Goal: Transaction & Acquisition: Obtain resource

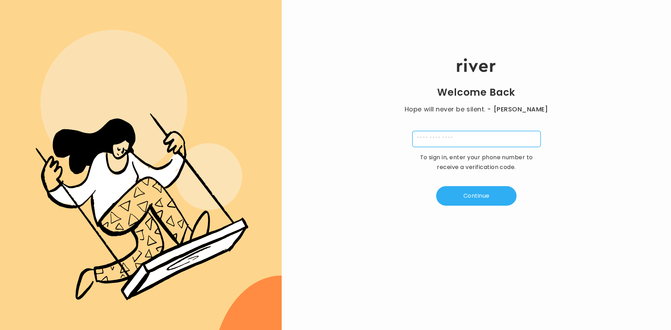
click at [447, 136] on input "tel" at bounding box center [477, 139] width 128 height 16
type input "**********"
type input "*"
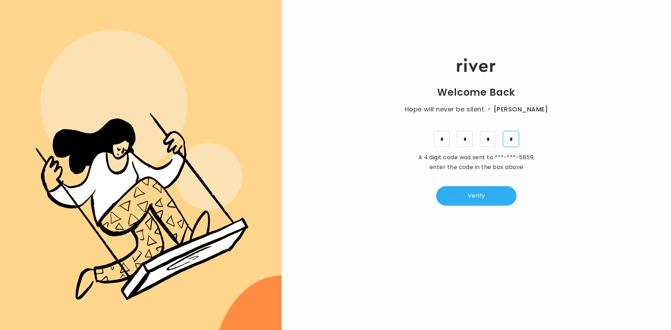
type input "*"
click at [462, 212] on div "Welcome Back Hope will never be silent. - Harvey Milk * * * * A 4 digit code wa…" at bounding box center [476, 132] width 389 height 198
click at [478, 190] on button "Verify" at bounding box center [476, 196] width 80 height 20
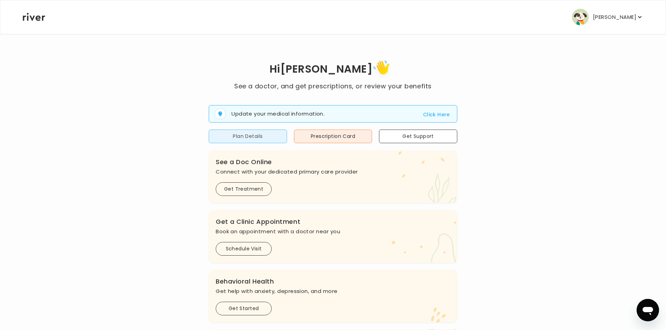
click at [268, 142] on button "Plan Details" at bounding box center [248, 137] width 78 height 14
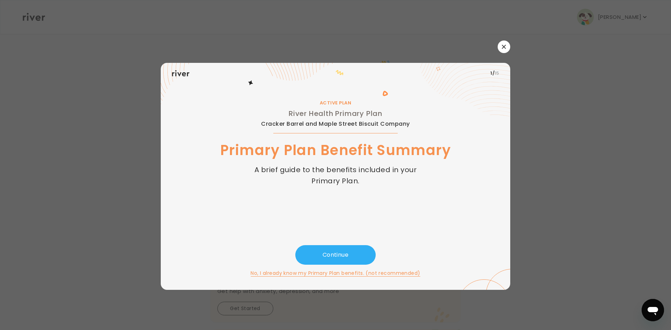
click at [501, 74] on icon at bounding box center [461, 89] width 100 height 53
drag, startPoint x: 398, startPoint y: 234, endPoint x: 438, endPoint y: 220, distance: 42.6
click at [416, 229] on div "1 / 15 ACTIVE PLAN River Health Primary Plan Cracker Barrel and Maple Street Bi…" at bounding box center [336, 176] width 350 height 227
drag, startPoint x: 376, startPoint y: 60, endPoint x: 375, endPoint y: 66, distance: 6.0
click at [375, 64] on div "1 / 15 ACTIVE PLAN River Health Primary Plan Cracker Barrel and Maple Street Bi…" at bounding box center [336, 166] width 350 height 250
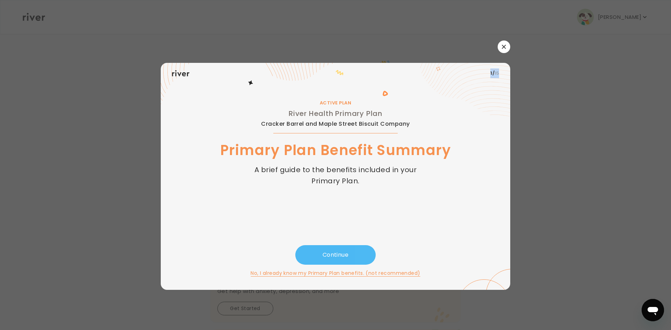
click at [340, 251] on button "Continue" at bounding box center [335, 255] width 80 height 20
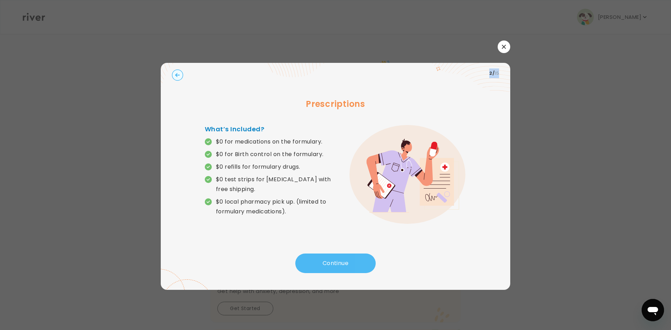
click at [333, 262] on button "Continue" at bounding box center [335, 264] width 80 height 20
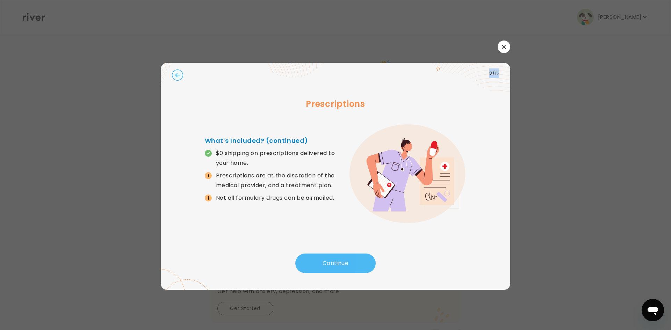
click at [334, 262] on button "Continue" at bounding box center [335, 264] width 80 height 20
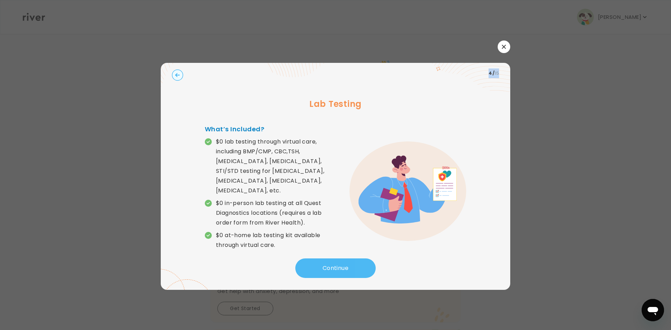
click at [335, 263] on button "Continue" at bounding box center [335, 269] width 80 height 20
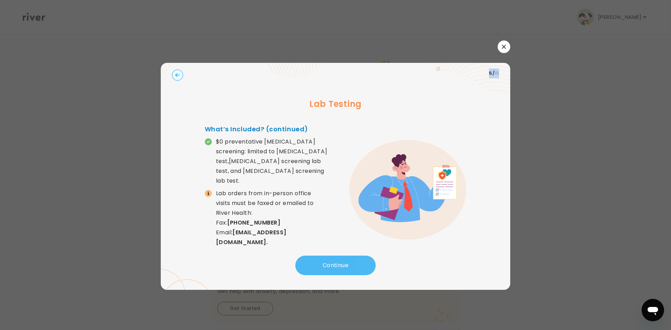
click at [335, 263] on button "Continue" at bounding box center [335, 266] width 80 height 20
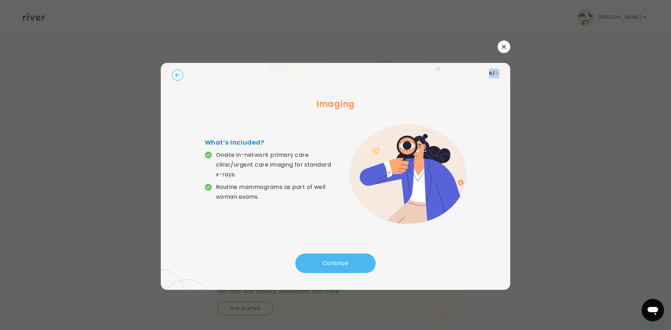
click at [335, 263] on button "Continue" at bounding box center [335, 264] width 80 height 20
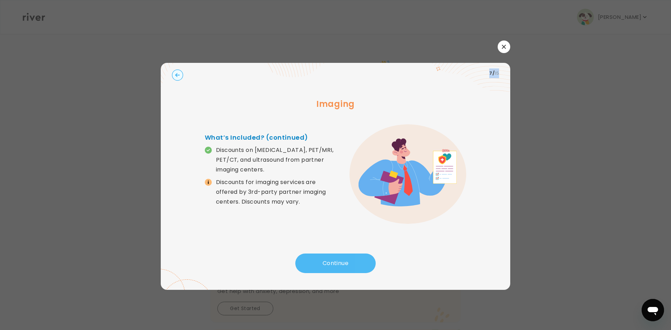
click at [337, 263] on button "Continue" at bounding box center [335, 264] width 80 height 20
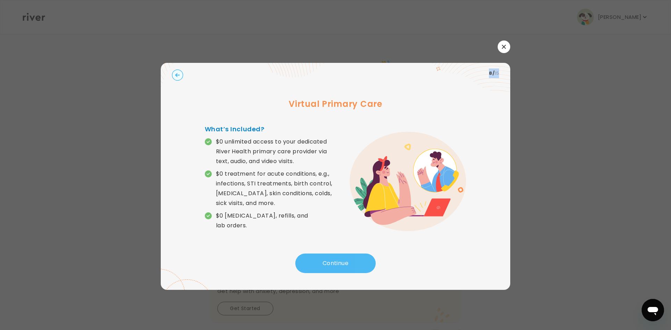
click at [337, 263] on button "Continue" at bounding box center [335, 264] width 80 height 20
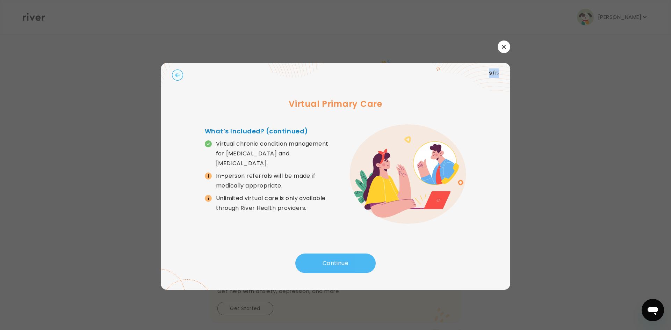
click at [337, 263] on button "Continue" at bounding box center [335, 264] width 80 height 20
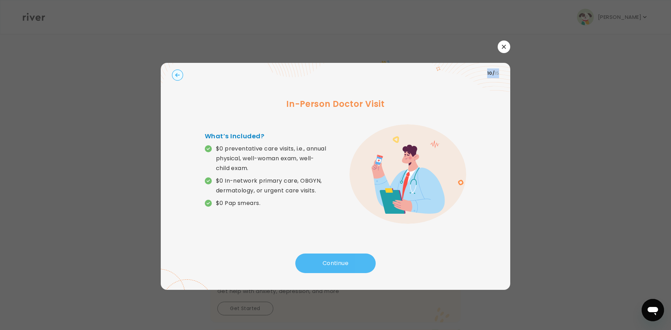
click at [337, 263] on button "Continue" at bounding box center [335, 264] width 80 height 20
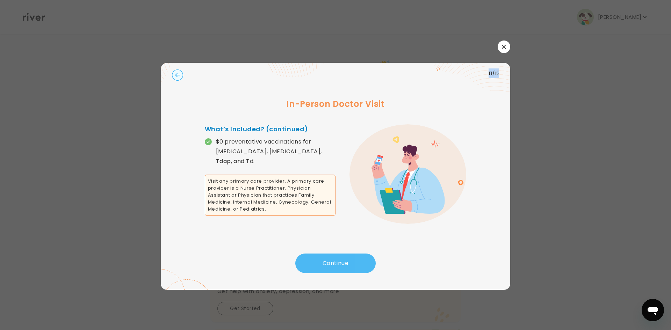
click at [337, 263] on button "Continue" at bounding box center [335, 264] width 80 height 20
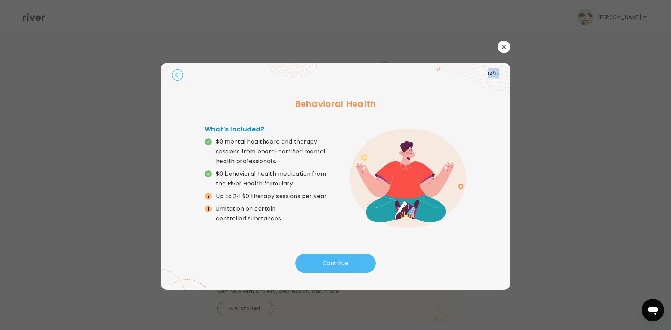
click at [337, 263] on button "Continue" at bounding box center [335, 264] width 80 height 20
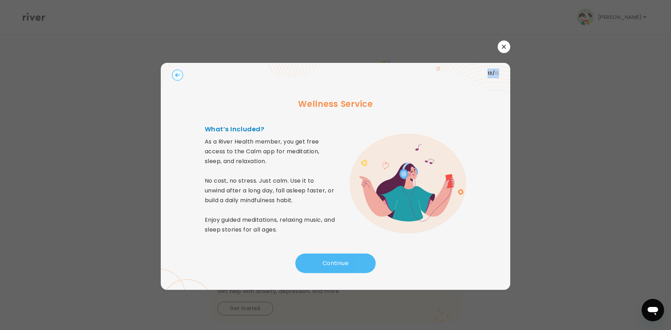
click at [337, 263] on button "Continue" at bounding box center [335, 264] width 80 height 20
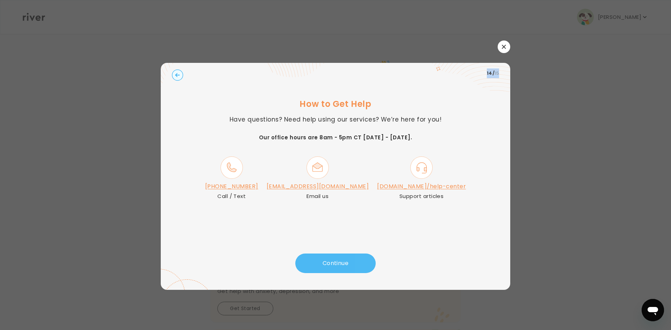
click at [337, 263] on button "Continue" at bounding box center [335, 264] width 80 height 20
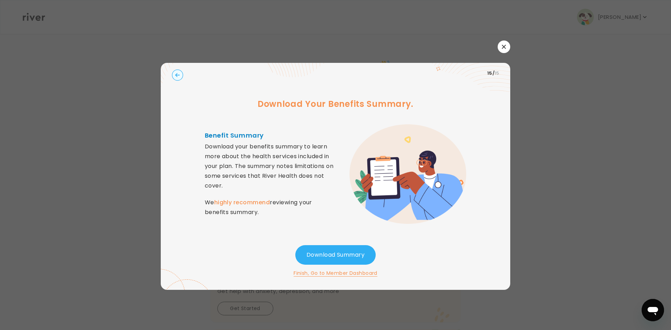
click at [552, 215] on div at bounding box center [335, 165] width 671 height 330
drag, startPoint x: 294, startPoint y: 7, endPoint x: 298, endPoint y: 9, distance: 5.0
click at [298, 9] on div at bounding box center [335, 165] width 671 height 330
click at [500, 52] on div at bounding box center [336, 47] width 350 height 13
click at [507, 52] on button "button" at bounding box center [504, 47] width 13 height 13
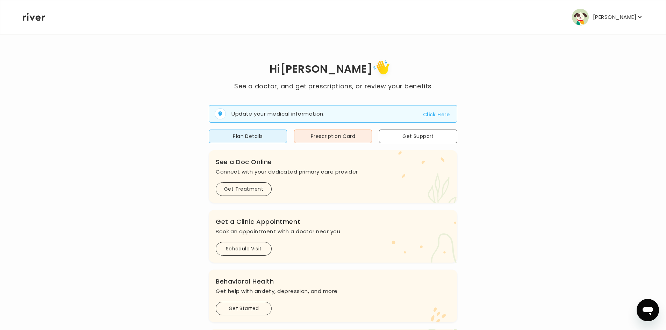
click at [641, 24] on button "[PERSON_NAME]" at bounding box center [607, 17] width 71 height 17
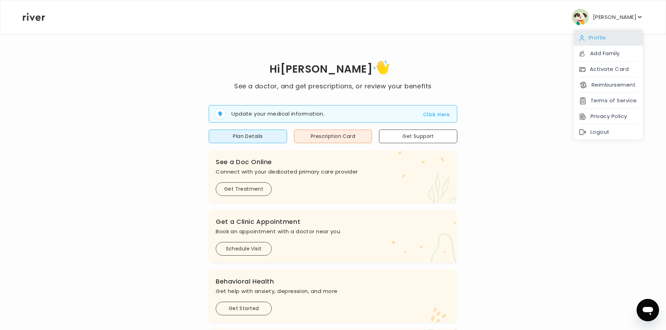
click at [613, 40] on div "Profile" at bounding box center [608, 38] width 69 height 16
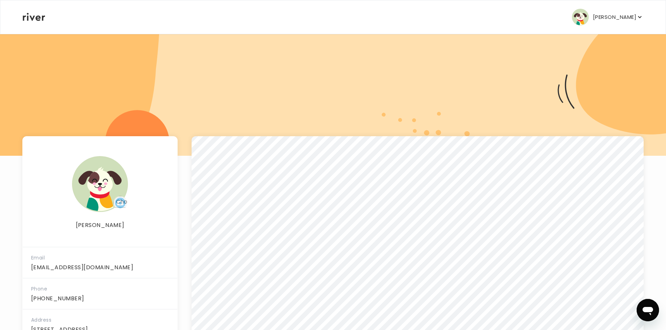
click at [652, 21] on nav "Stephen Burns Profile Add Family Activate Card Reimbursement Terms of Service P…" at bounding box center [332, 17] width 665 height 34
click at [642, 19] on icon "button" at bounding box center [639, 17] width 7 height 7
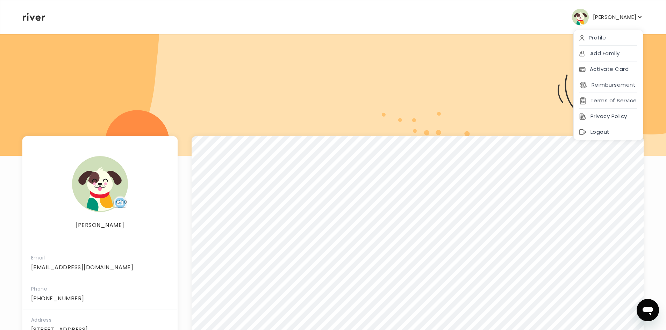
click at [31, 14] on icon at bounding box center [34, 17] width 22 height 8
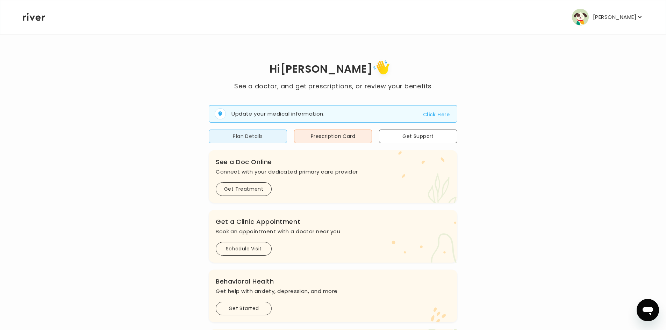
click at [233, 137] on button "Plan Details" at bounding box center [248, 137] width 78 height 14
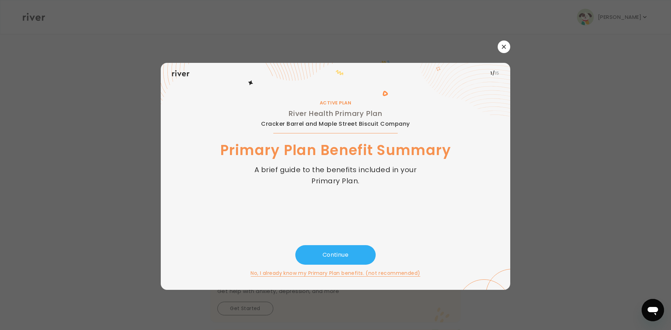
click at [506, 49] on button "button" at bounding box center [504, 47] width 13 height 13
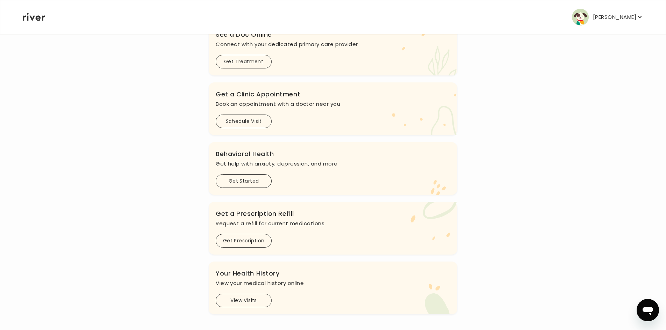
scroll to position [131, 0]
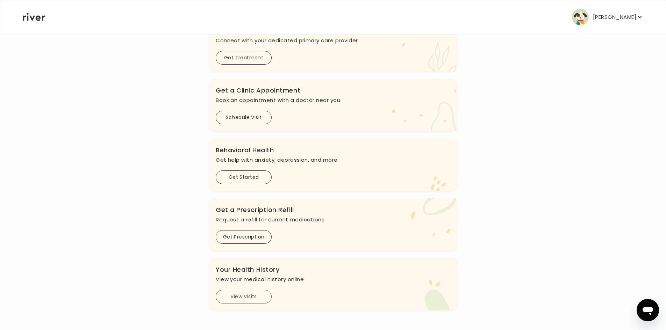
click at [257, 297] on button "View Visits" at bounding box center [244, 297] width 56 height 14
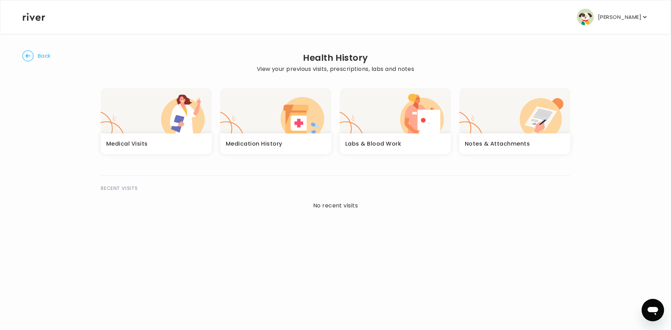
click at [617, 17] on p "[PERSON_NAME]" at bounding box center [619, 17] width 43 height 10
drag, startPoint x: 148, startPoint y: 69, endPoint x: 142, endPoint y: 84, distance: 16.8
click at [142, 83] on div "Back Health History View your previous visits, prescriptions, labs and notes Me…" at bounding box center [335, 134] width 627 height 201
click at [30, 17] on icon at bounding box center [34, 17] width 22 height 8
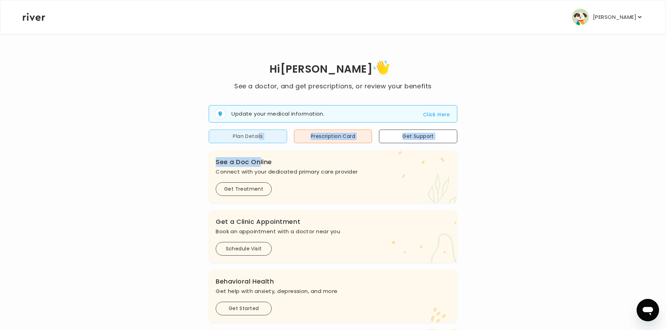
click at [258, 143] on div "Update your medical information. Click Here Plan Details Prescription Card Get …" at bounding box center [333, 266] width 249 height 351
click at [266, 137] on button "Plan Details" at bounding box center [248, 137] width 78 height 14
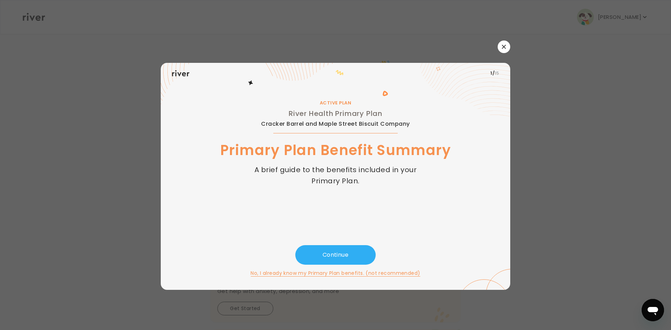
click at [505, 49] on icon "button" at bounding box center [504, 47] width 4 height 4
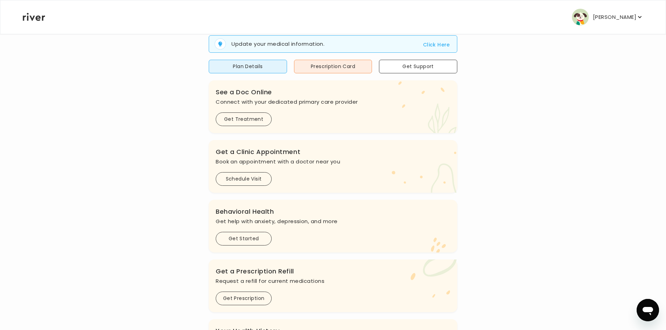
click at [550, 196] on div "Hi Stephen See a doctor, and get prescriptions, or review your benefits Update …" at bounding box center [332, 180] width 621 height 384
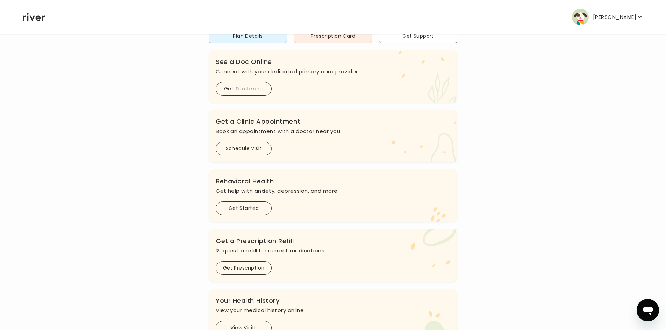
scroll to position [131, 0]
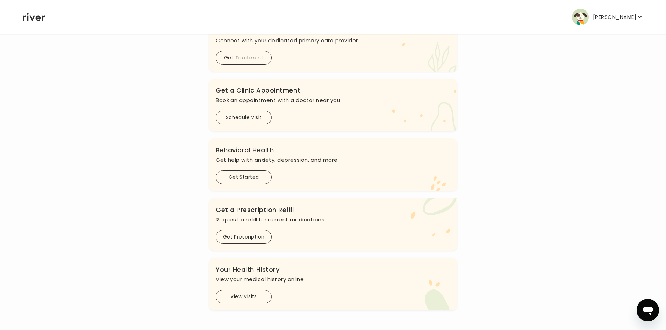
click at [645, 308] on icon "Open messaging window" at bounding box center [648, 311] width 10 height 8
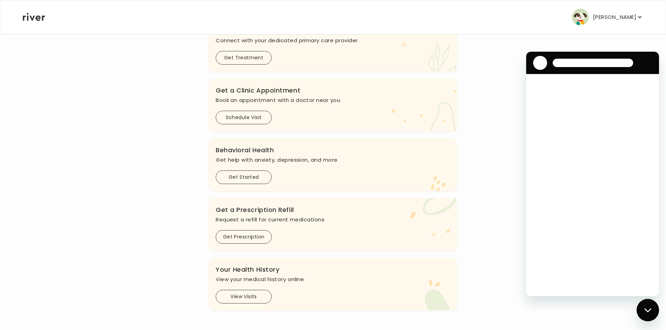
scroll to position [0, 0]
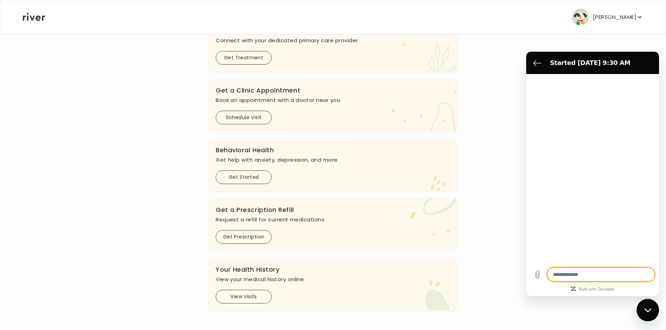
type textarea "*"
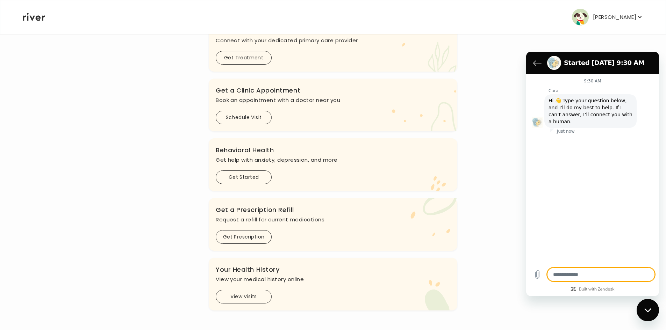
type textarea "*"
type textarea "**"
type textarea "*"
type textarea "***"
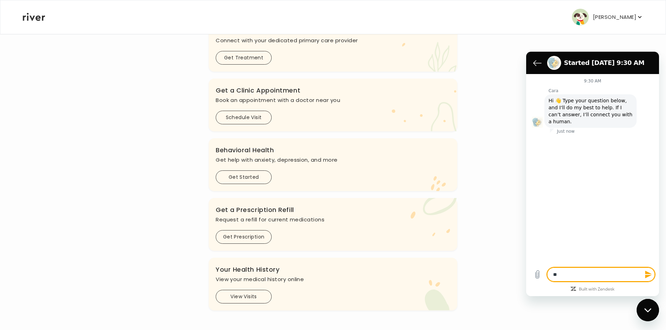
type textarea "*"
type textarea "****"
type textarea "*"
type textarea "*****"
type textarea "*"
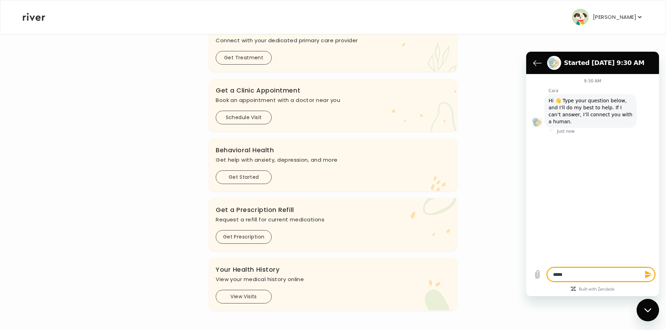
type textarea "******"
type textarea "*"
type textarea "*****"
type textarea "*"
type textarea "******"
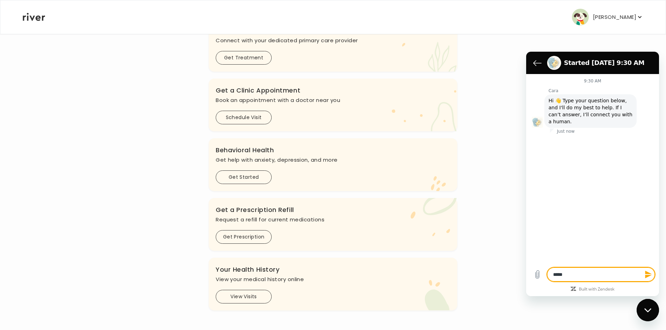
type textarea "*"
type textarea "******"
type textarea "*"
type textarea "********"
type textarea "*"
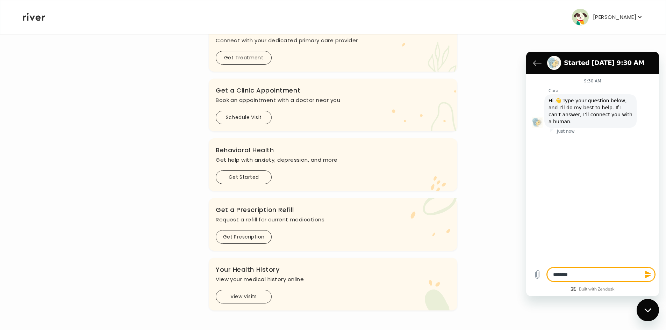
type textarea "*********"
type textarea "*"
type textarea "**********"
type textarea "*"
type textarea "**********"
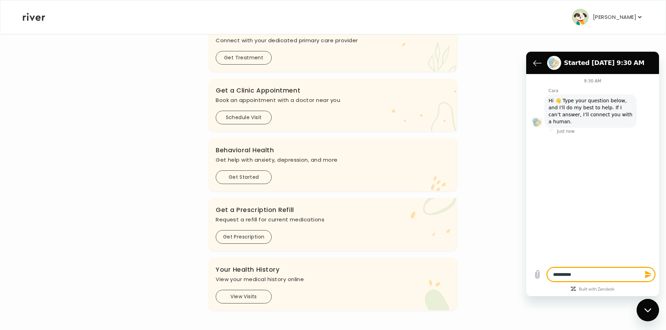
type textarea "*"
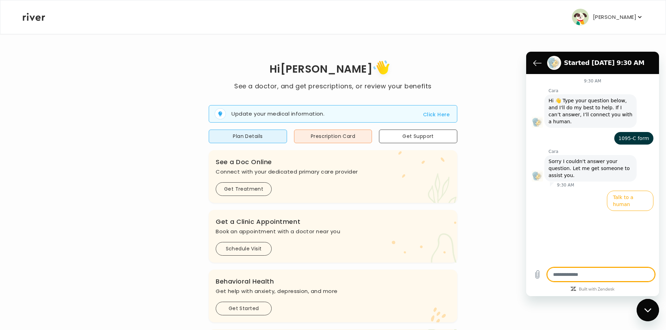
click at [606, 17] on p "[PERSON_NAME]" at bounding box center [614, 17] width 43 height 10
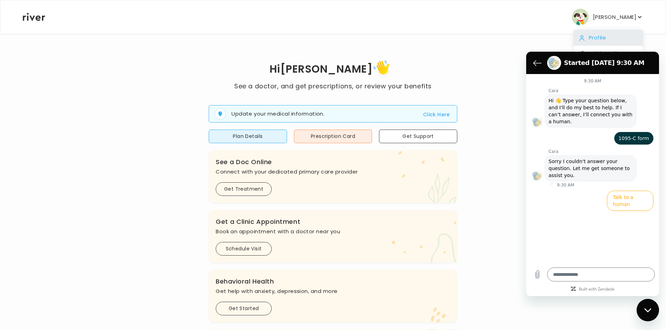
click at [601, 38] on div "Profile" at bounding box center [608, 38] width 69 height 16
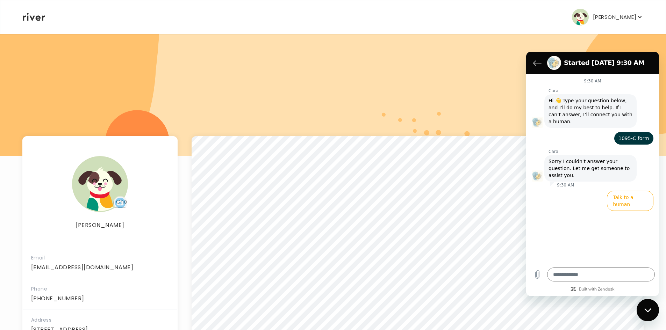
click at [656, 313] on div "Close messaging window" at bounding box center [647, 310] width 21 height 21
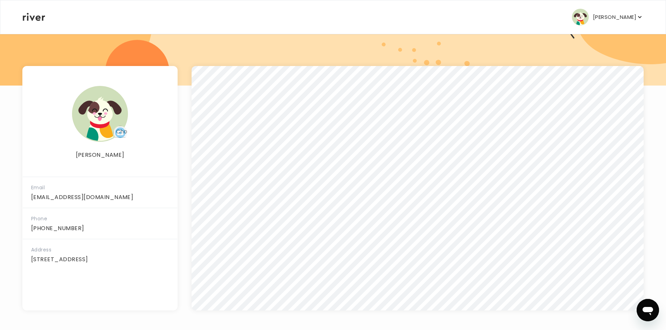
scroll to position [35, 0]
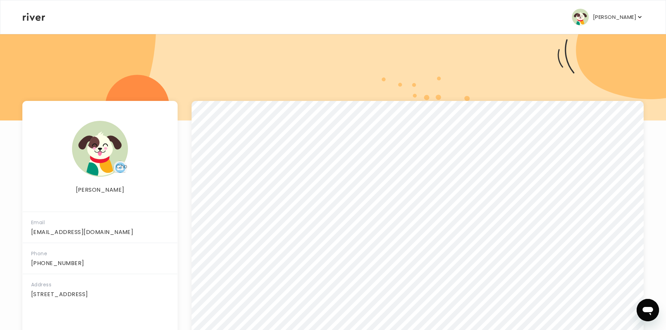
click at [36, 13] on icon at bounding box center [34, 17] width 22 height 8
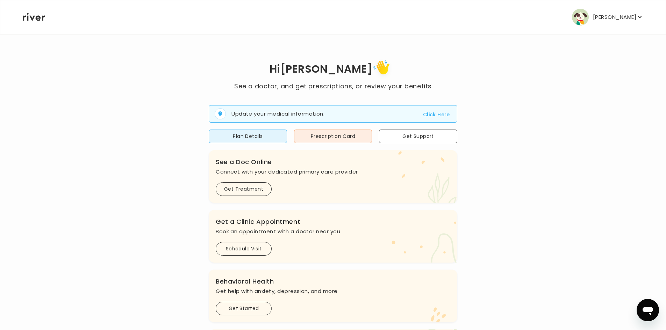
click at [24, 22] on div "Stephen Burns Profile Add Family Activate Card Reimbursement Terms of Service P…" at bounding box center [333, 17] width 621 height 34
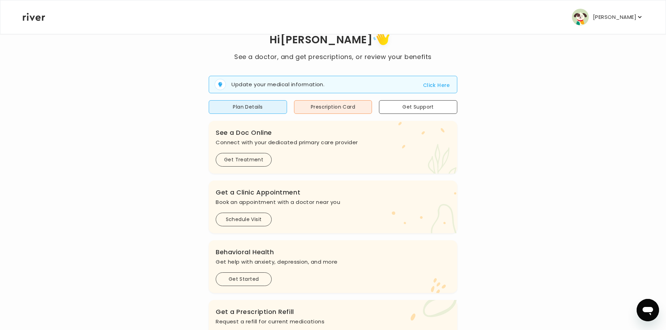
scroll to position [70, 0]
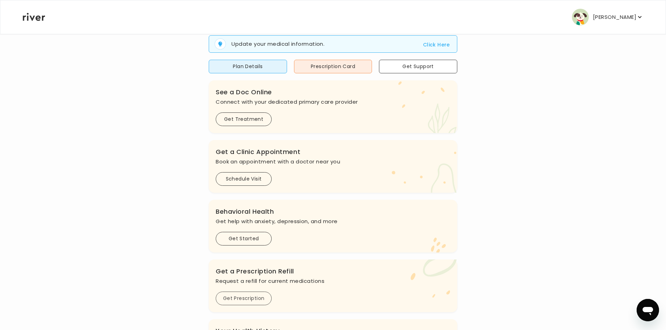
click at [255, 298] on button "Get Prescription" at bounding box center [244, 299] width 56 height 14
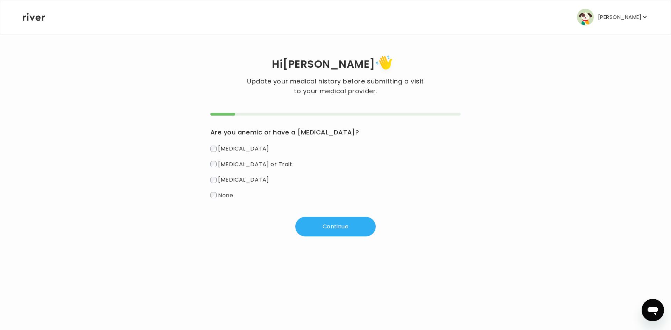
click at [34, 17] on icon at bounding box center [34, 17] width 22 height 8
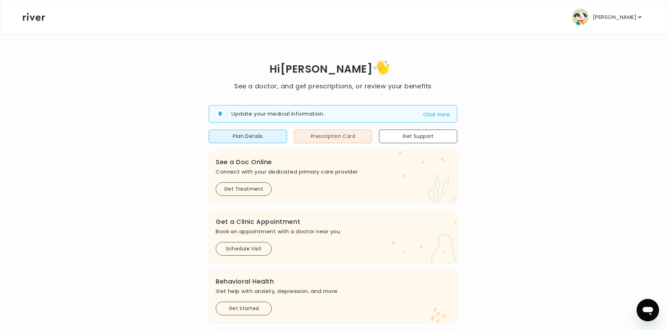
click at [353, 140] on button "Prescription Card" at bounding box center [333, 137] width 78 height 14
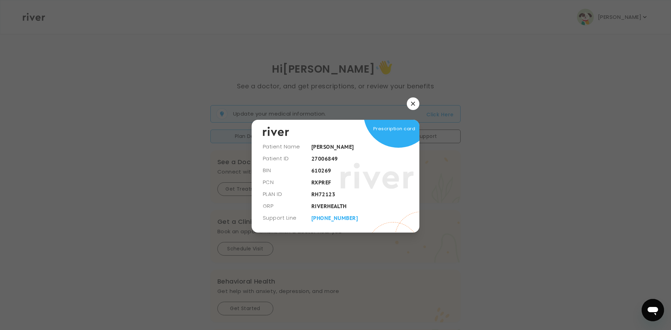
click at [564, 193] on div at bounding box center [335, 165] width 671 height 330
click at [448, 112] on div at bounding box center [335, 165] width 671 height 330
click at [413, 98] on div "​ Patient Name Stephen Burns Patient ID 27006849 BIN 610269 PCN RXPREF PLAN ID …" at bounding box center [335, 165] width 671 height 330
click at [421, 106] on div at bounding box center [335, 165] width 671 height 330
click at [414, 106] on button "button" at bounding box center [413, 104] width 13 height 13
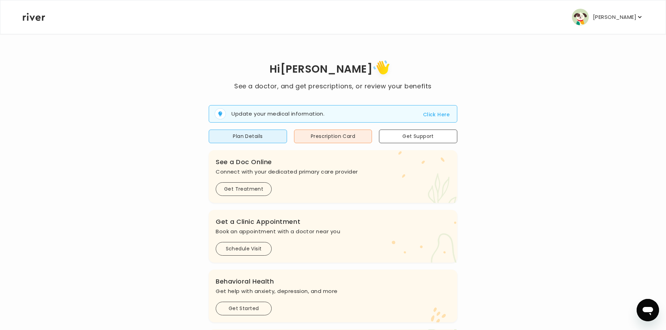
click at [46, 24] on div "Stephen Burns Profile Add Family Activate Card Reimbursement Terms of Service P…" at bounding box center [333, 17] width 621 height 34
click at [38, 14] on icon at bounding box center [34, 17] width 22 height 8
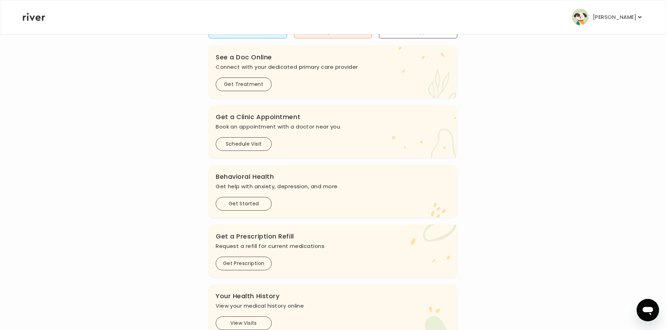
scroll to position [131, 0]
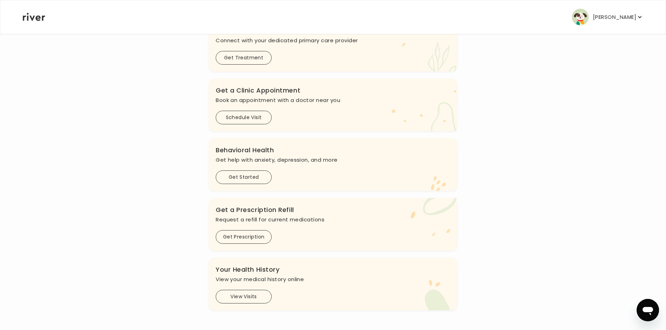
drag, startPoint x: 631, startPoint y: 4, endPoint x: 631, endPoint y: 16, distance: 12.2
click at [630, 13] on div "Stephen Burns Profile Add Family Activate Card Reimbursement Terms of Service P…" at bounding box center [333, 17] width 621 height 34
click at [631, 16] on p "[PERSON_NAME]" at bounding box center [614, 17] width 43 height 10
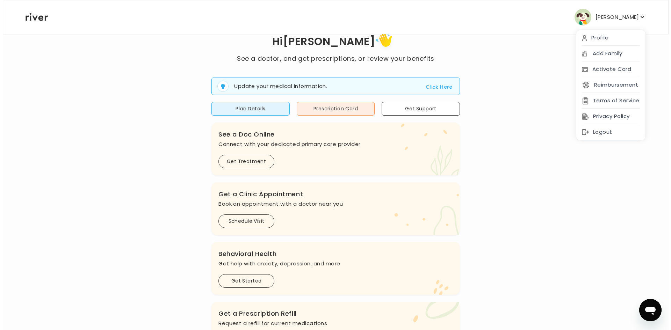
scroll to position [0, 0]
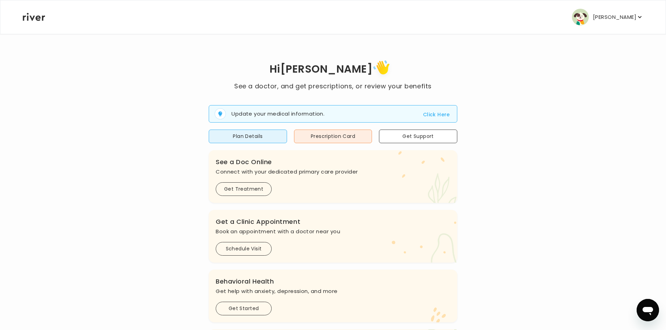
click at [256, 144] on div "Update your medical information. Click Here Plan Details Prescription Card Get …" at bounding box center [333, 266] width 249 height 351
click at [263, 137] on button "Plan Details" at bounding box center [248, 137] width 78 height 14
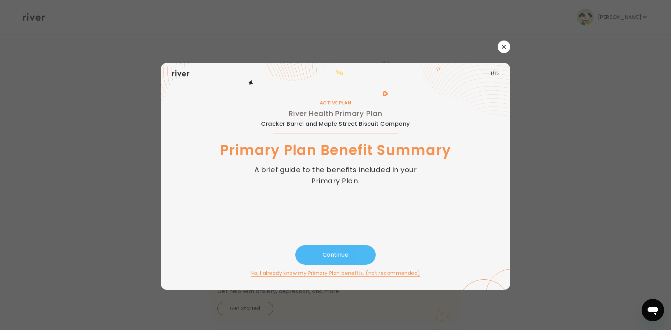
click at [327, 251] on button "Continue" at bounding box center [335, 255] width 80 height 20
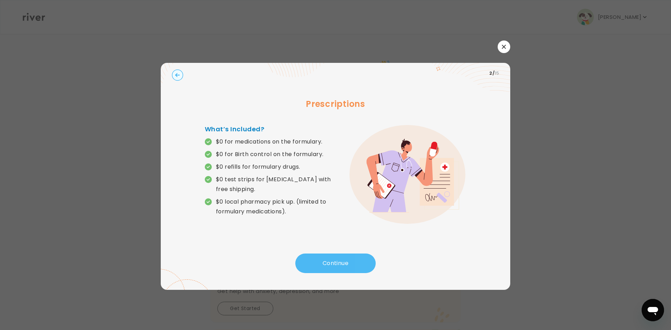
click at [316, 257] on button "Continue" at bounding box center [335, 264] width 80 height 20
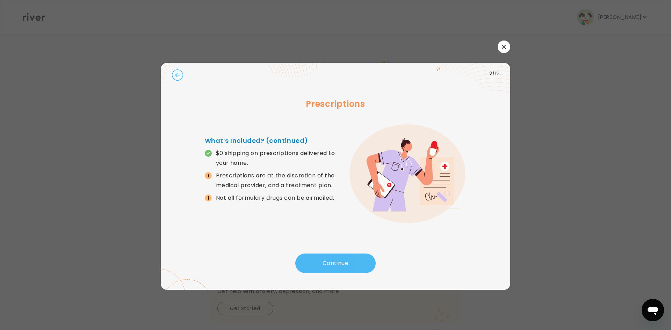
click at [319, 257] on button "Continue" at bounding box center [335, 264] width 80 height 20
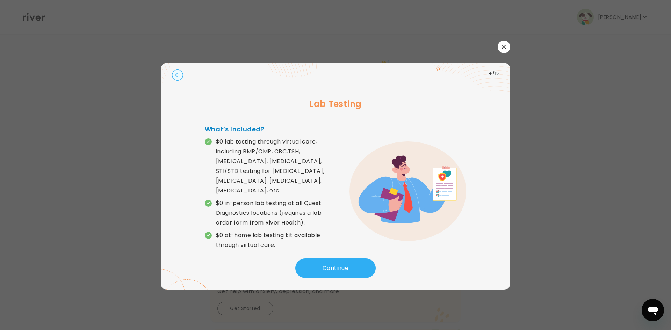
click at [178, 70] on div "4 / 15" at bounding box center [335, 74] width 327 height 10
click at [178, 75] on icon "button" at bounding box center [177, 75] width 5 height 4
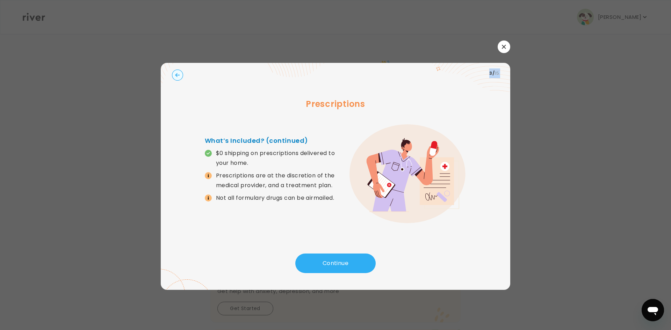
click at [178, 75] on icon "button" at bounding box center [177, 75] width 5 height 4
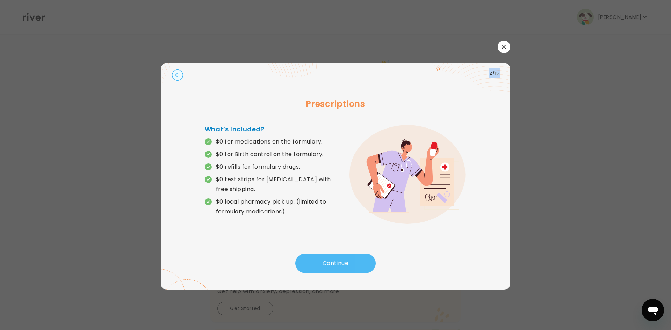
click at [340, 264] on button "Continue" at bounding box center [335, 264] width 80 height 20
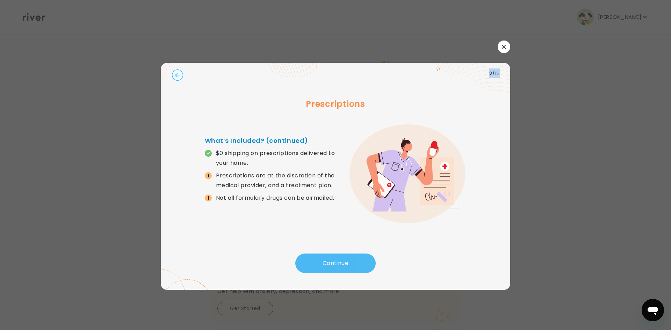
click at [340, 264] on button "Continue" at bounding box center [335, 264] width 80 height 20
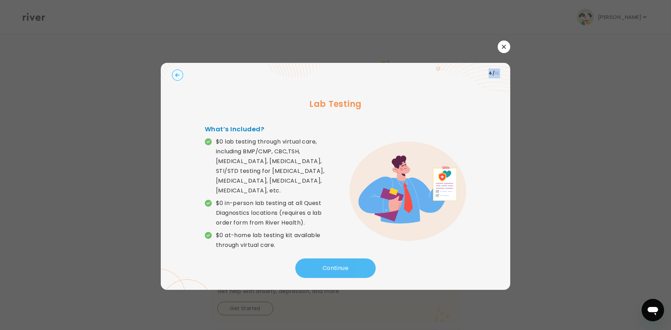
click at [340, 264] on button "Continue" at bounding box center [335, 269] width 80 height 20
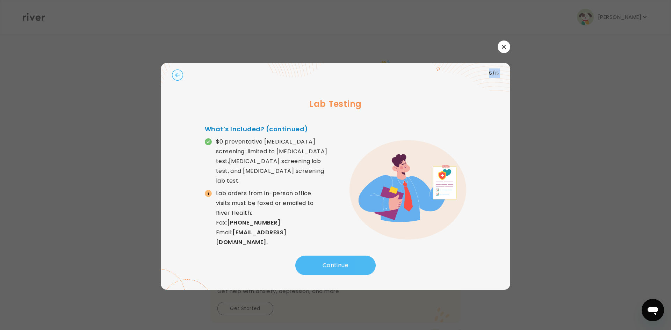
click at [340, 264] on button "Continue" at bounding box center [335, 266] width 80 height 20
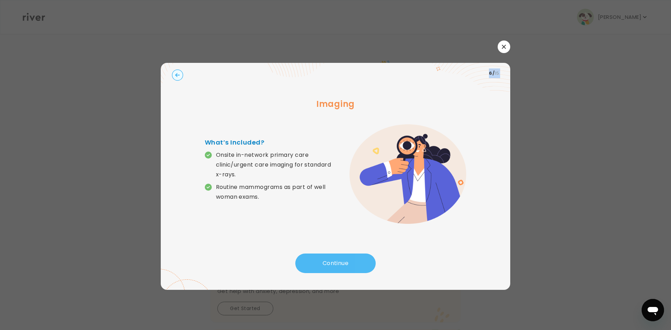
click at [340, 264] on button "Continue" at bounding box center [335, 264] width 80 height 20
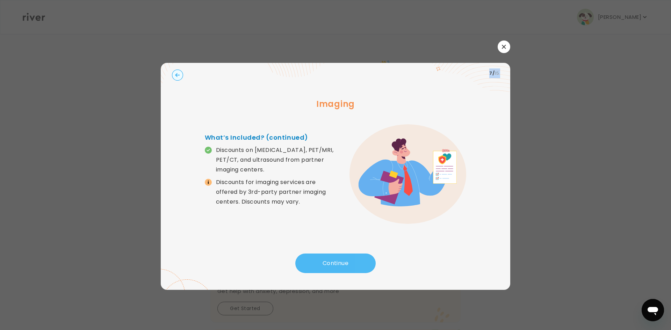
click at [340, 264] on button "Continue" at bounding box center [335, 264] width 80 height 20
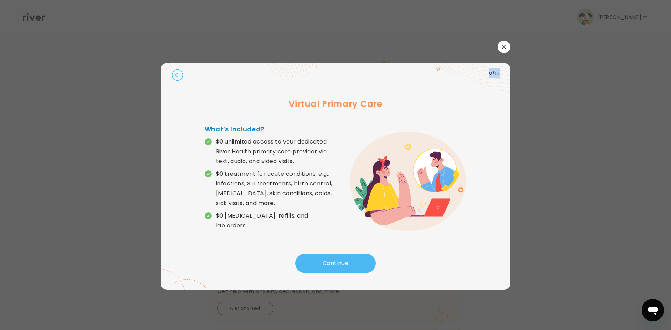
click at [340, 264] on button "Continue" at bounding box center [335, 264] width 80 height 20
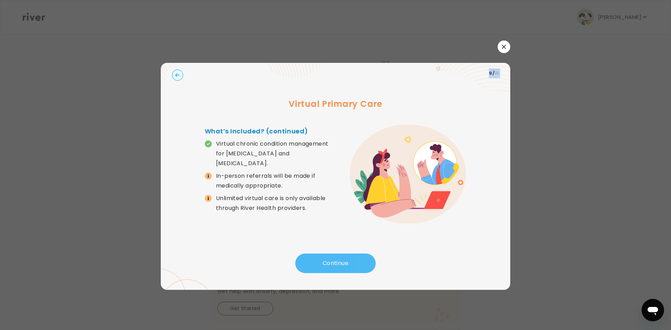
click at [340, 264] on button "Continue" at bounding box center [335, 264] width 80 height 20
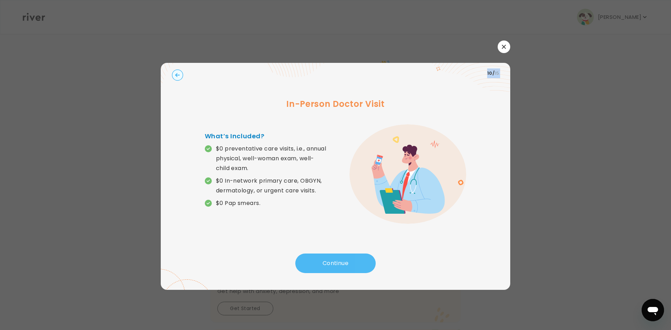
click at [338, 264] on button "Continue" at bounding box center [335, 264] width 80 height 20
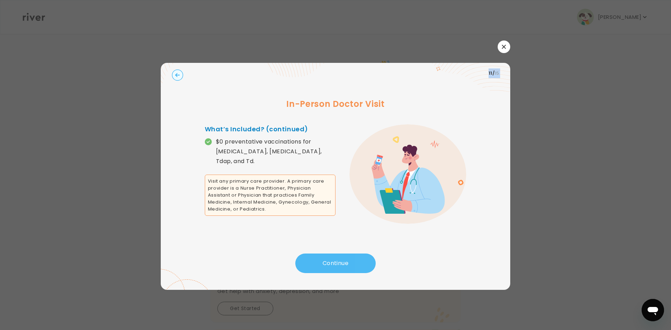
click at [338, 264] on button "Continue" at bounding box center [335, 264] width 80 height 20
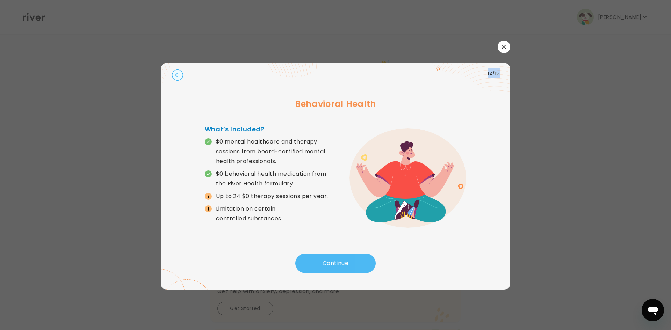
click at [338, 264] on button "Continue" at bounding box center [335, 264] width 80 height 20
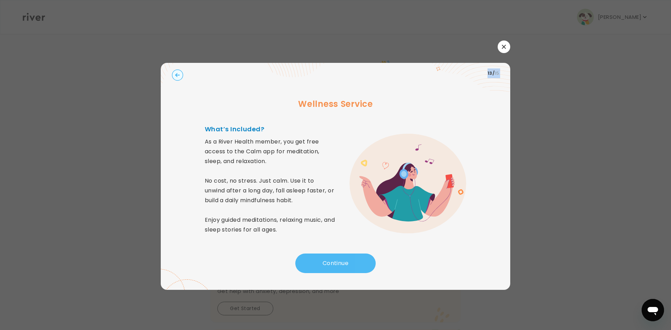
click at [338, 264] on button "Continue" at bounding box center [335, 264] width 80 height 20
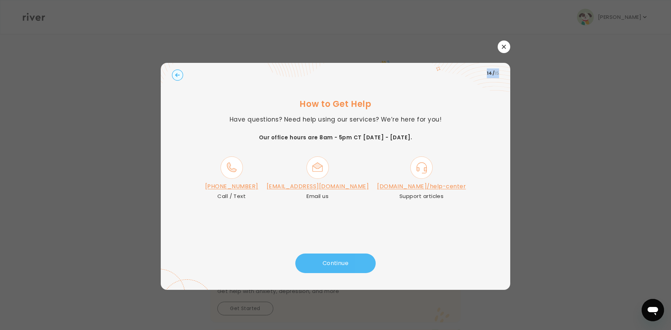
click at [337, 264] on button "Continue" at bounding box center [335, 264] width 80 height 20
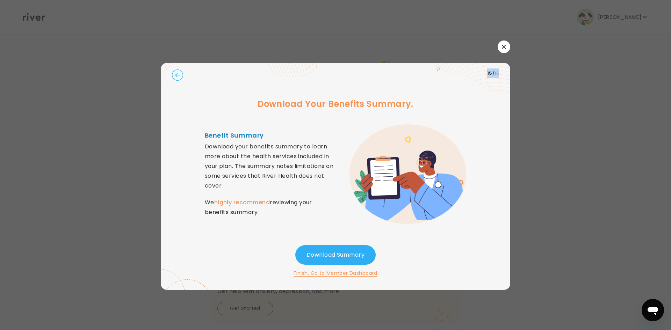
click at [492, 83] on icon at bounding box center [461, 64] width 100 height 53
type textarea "*"
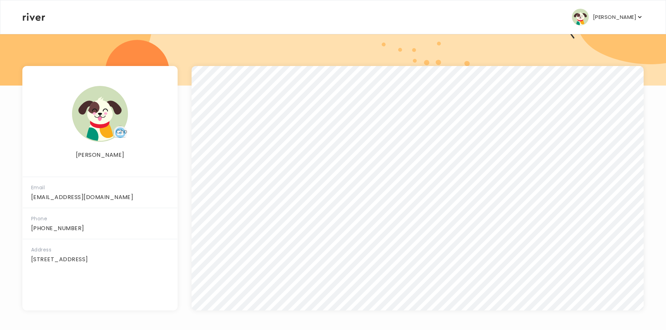
scroll to position [70, 0]
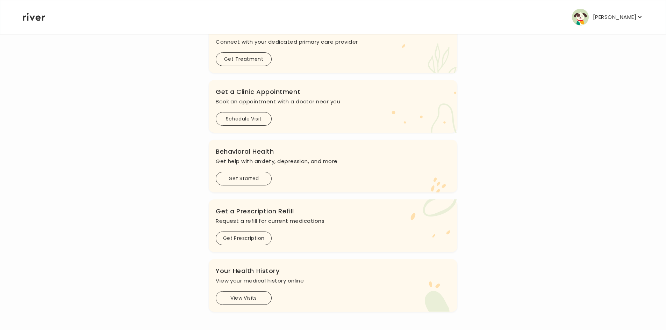
scroll to position [131, 0]
